Goal: Find specific page/section: Find specific page/section

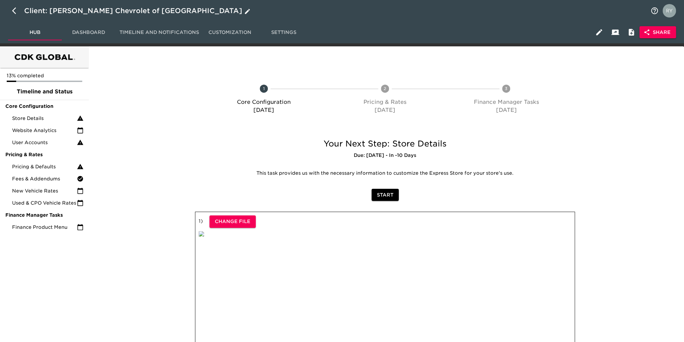
click at [15, 8] on icon "button" at bounding box center [14, 10] width 4 height 7
select select "10"
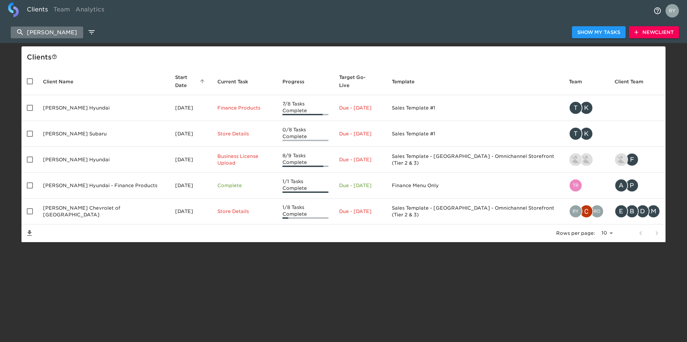
drag, startPoint x: 62, startPoint y: 32, endPoint x: 27, endPoint y: 34, distance: 35.3
click at [27, 34] on input "[PERSON_NAME]" at bounding box center [47, 33] width 72 height 12
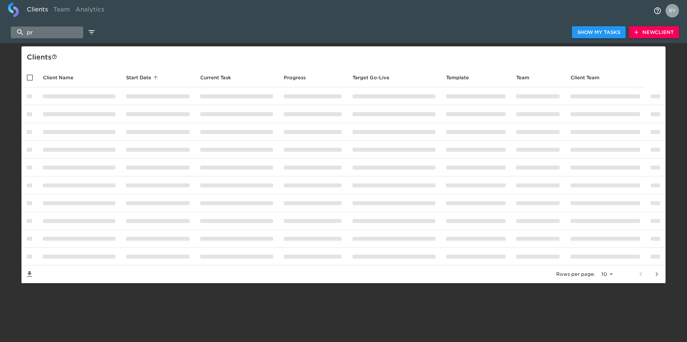
type input "p"
